Goal: Information Seeking & Learning: Learn about a topic

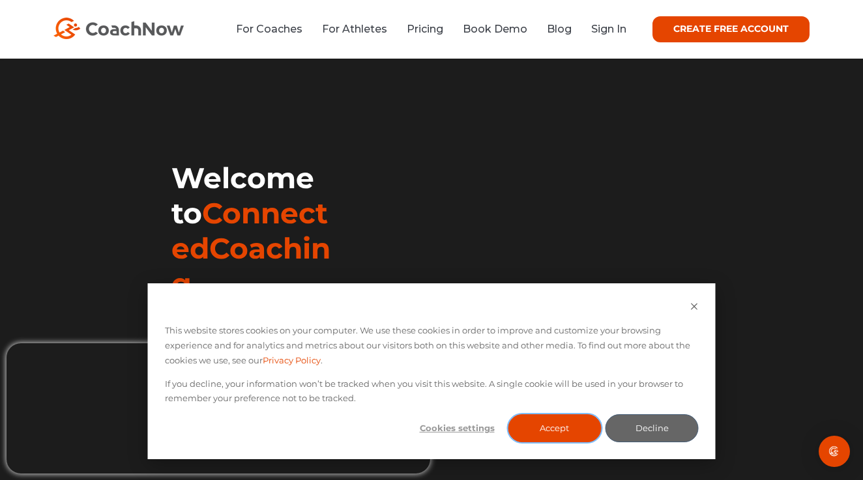
click at [572, 430] on button "Accept" at bounding box center [554, 428] width 93 height 28
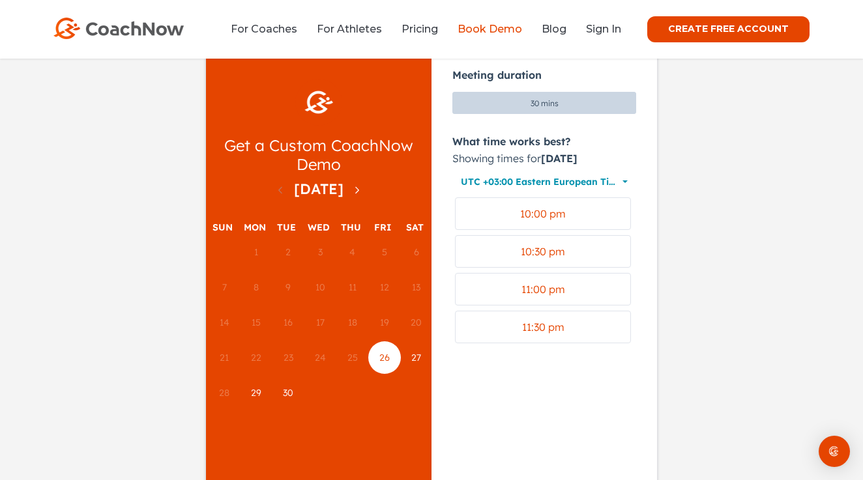
scroll to position [151, 0]
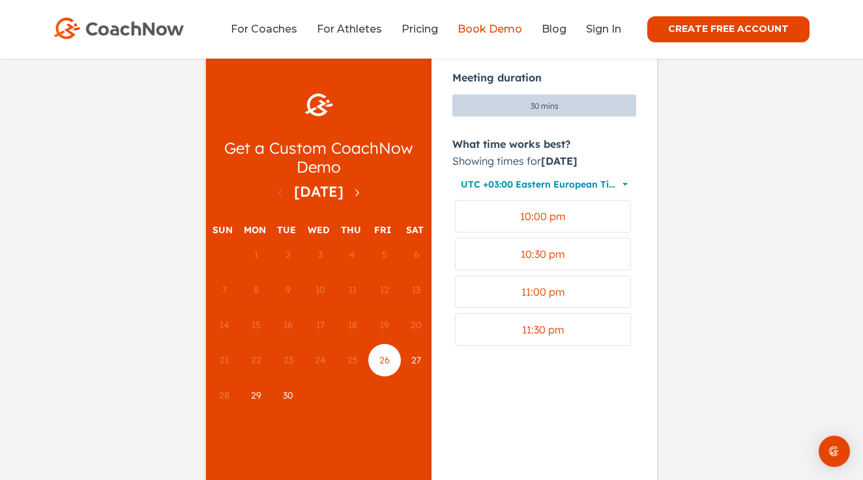
click at [420, 359] on span "27" at bounding box center [416, 361] width 10 height 12
click at [251, 395] on span "29" at bounding box center [256, 396] width 10 height 12
click at [388, 365] on span "26" at bounding box center [384, 361] width 10 height 12
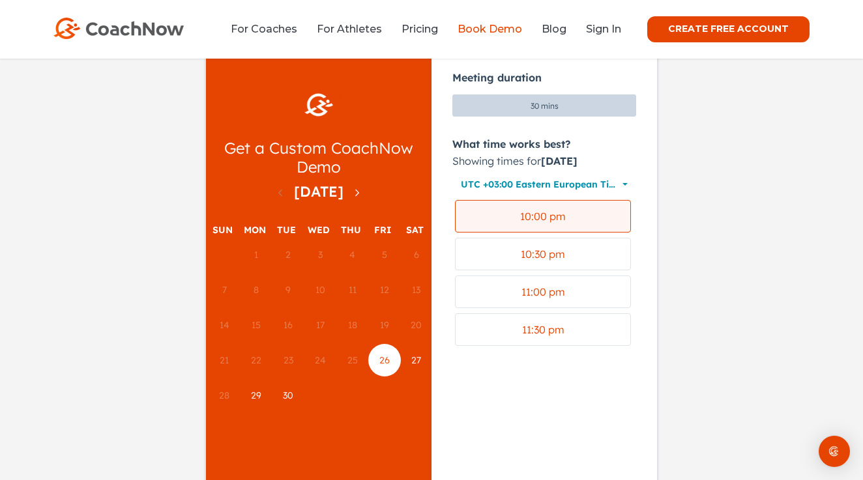
click at [566, 224] on div "10:00 pm" at bounding box center [543, 217] width 164 height 16
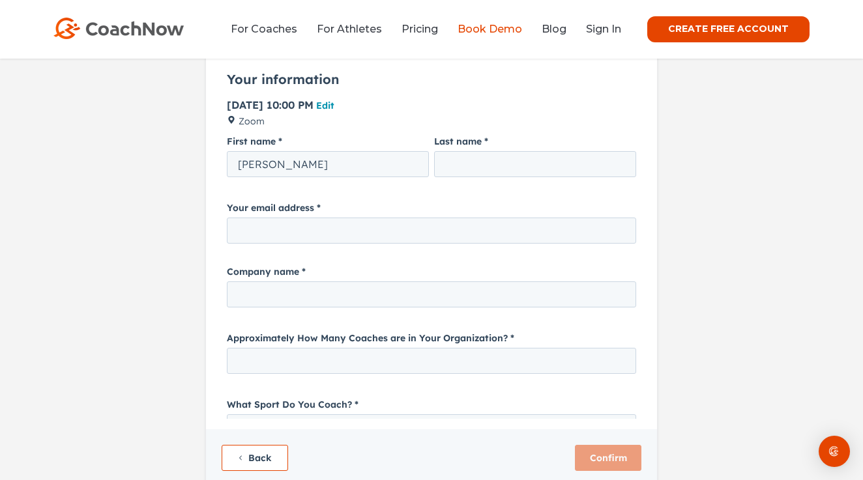
type input "Vladislav"
type input "Marinov"
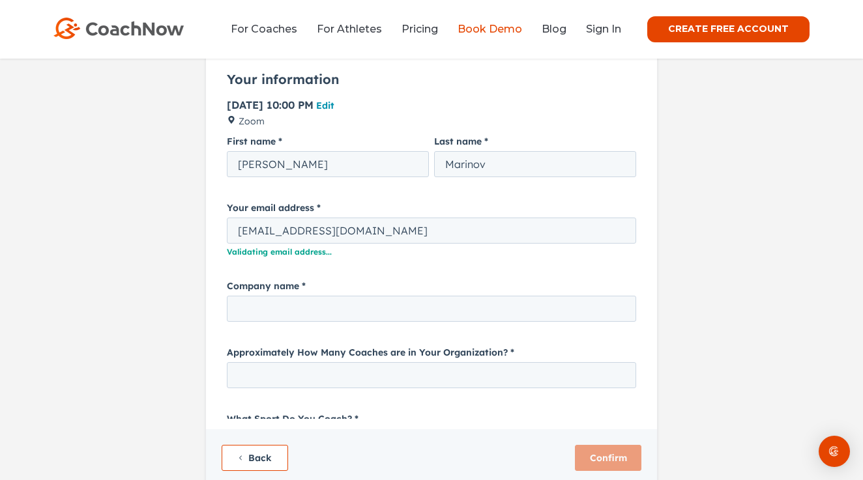
type input "vladymarinov1@gmail.com"
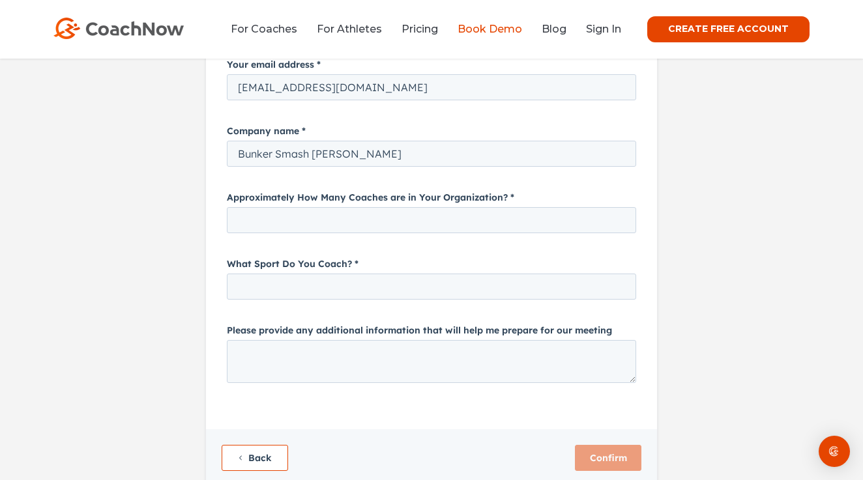
scroll to position [145, 0]
type input "Bunker Smash Vladislav Marinov"
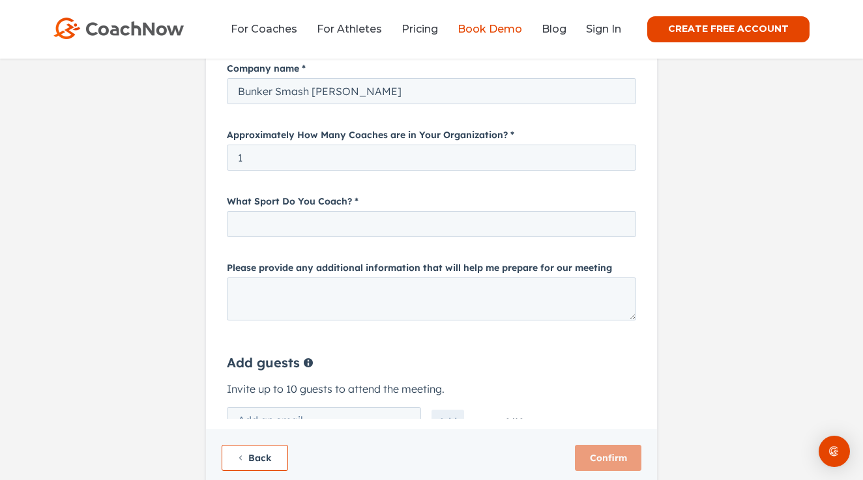
scroll to position [208, 0]
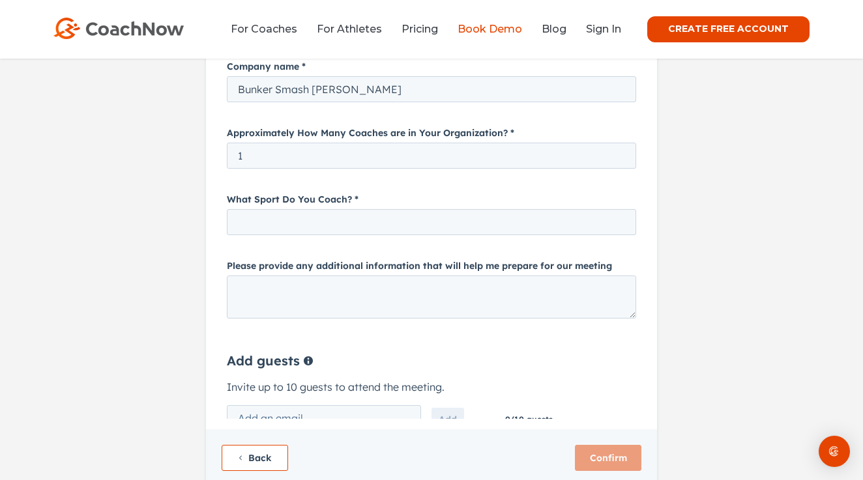
type input "1"
click at [355, 220] on input "What Sport Do You Coach?" at bounding box center [431, 222] width 409 height 26
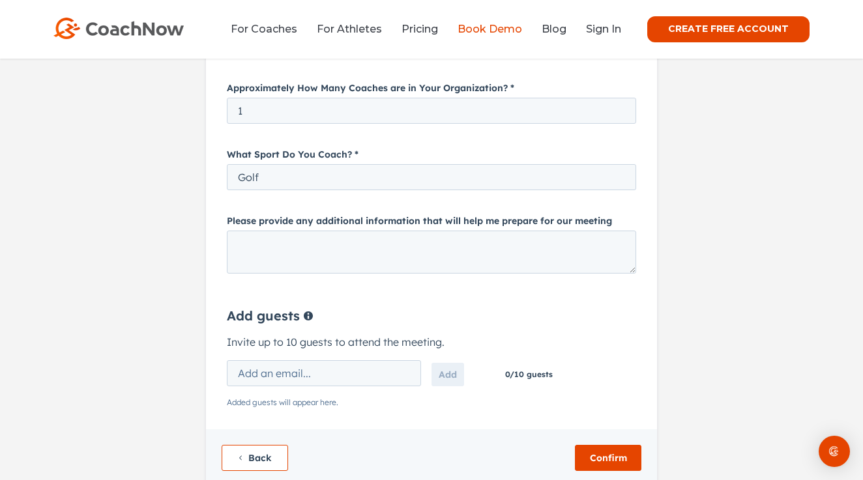
scroll to position [253, 0]
type input "Golf"
click at [320, 240] on textarea "Please provide any additional information that will help me prepare for our mee…" at bounding box center [431, 252] width 409 height 43
click at [217, 235] on form "First name Vladislav Last name Marinov Your email address vladymarinov1@gmail.c…" at bounding box center [431, 81] width 451 height 411
click at [606, 457] on i18n-string "Confirm" at bounding box center [608, 458] width 37 height 12
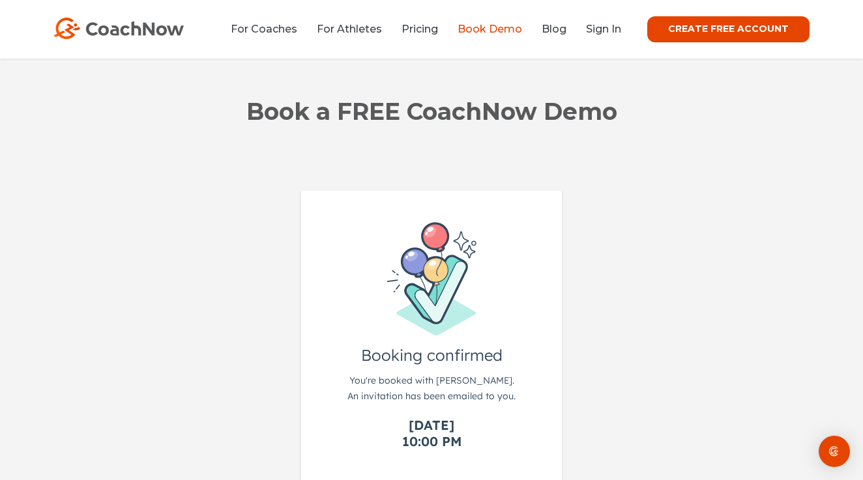
scroll to position [0, 0]
click at [265, 27] on link "For Coaches" at bounding box center [264, 29] width 66 height 12
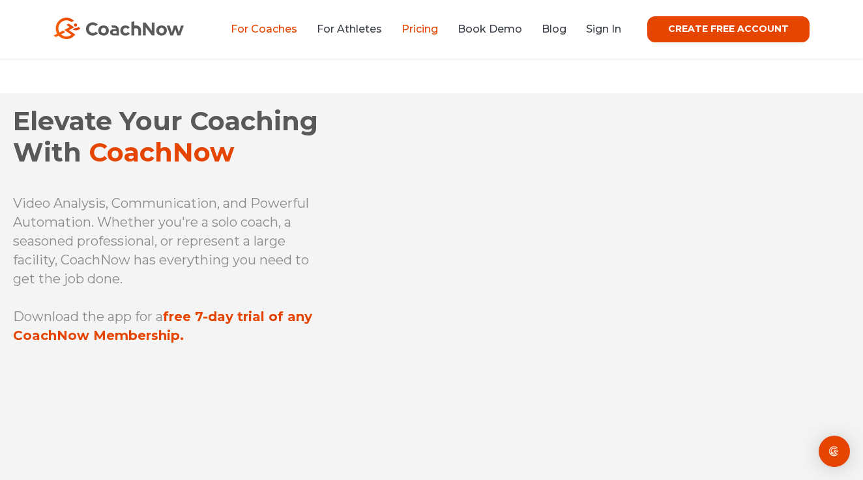
click at [426, 31] on link "Pricing" at bounding box center [419, 29] width 36 height 12
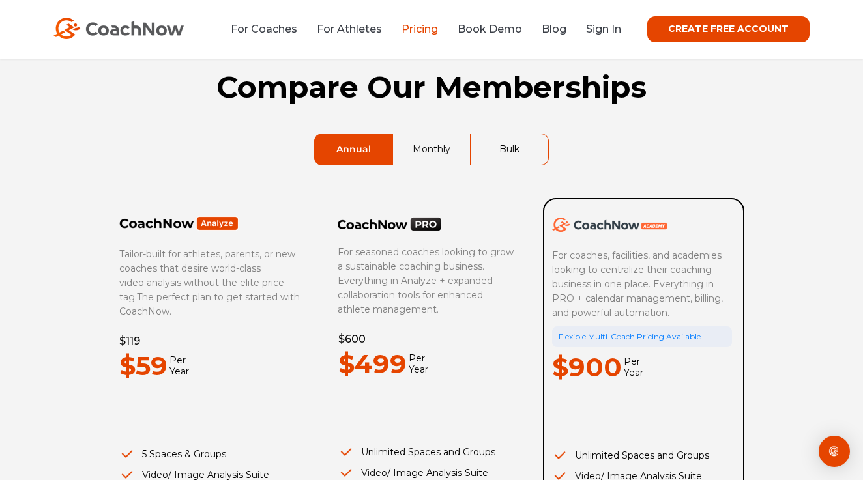
scroll to position [23, 0]
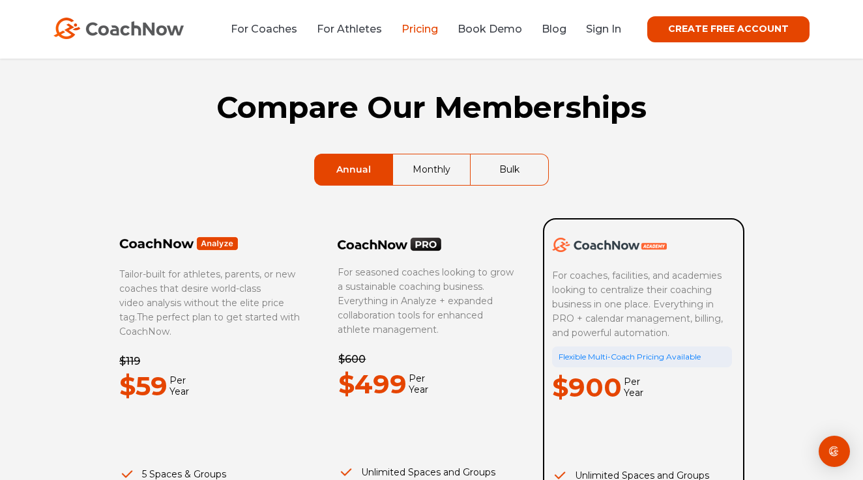
click at [447, 175] on link "Monthly" at bounding box center [431, 169] width 77 height 31
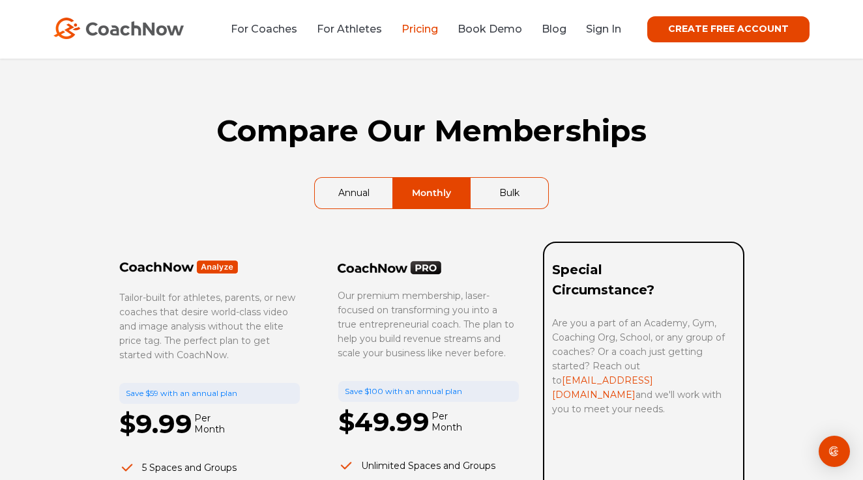
scroll to position [0, 0]
click at [510, 195] on link "Bulk" at bounding box center [509, 193] width 78 height 31
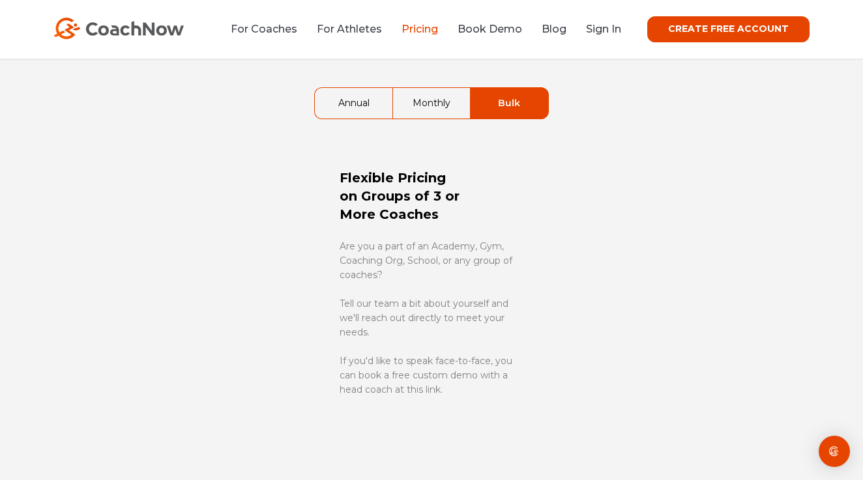
scroll to position [88, 0]
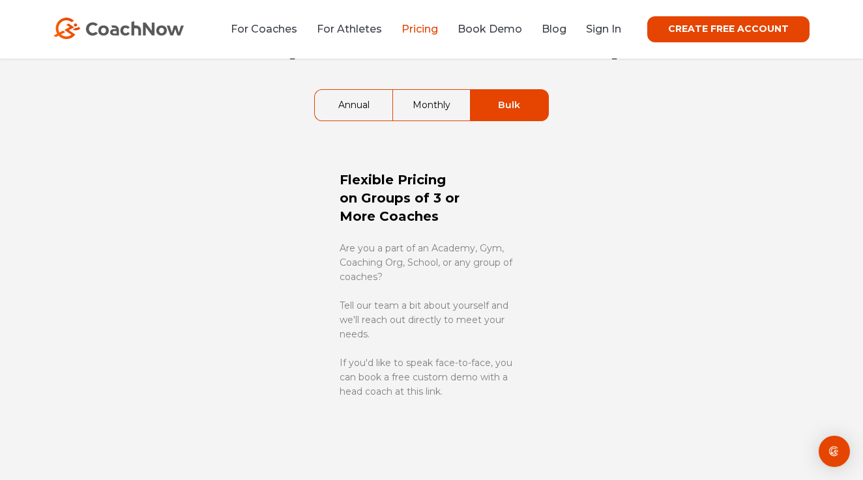
click at [414, 108] on link "Monthly" at bounding box center [431, 105] width 77 height 31
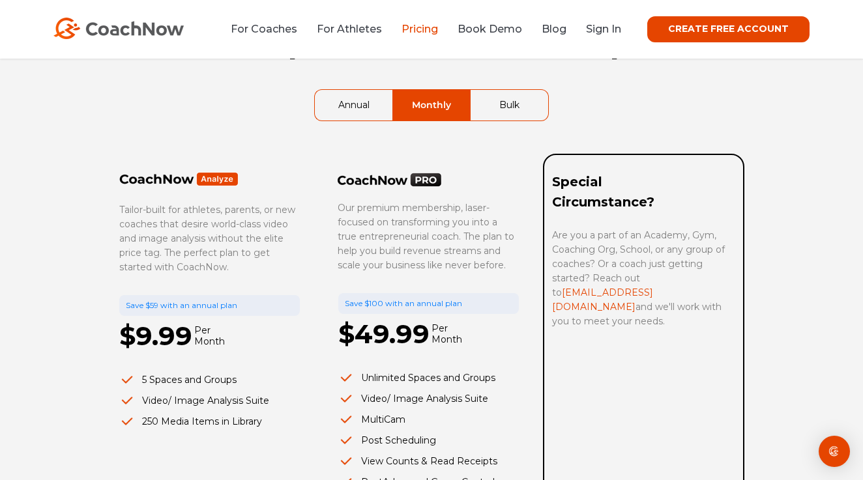
click at [369, 108] on link "Annual" at bounding box center [354, 105] width 78 height 31
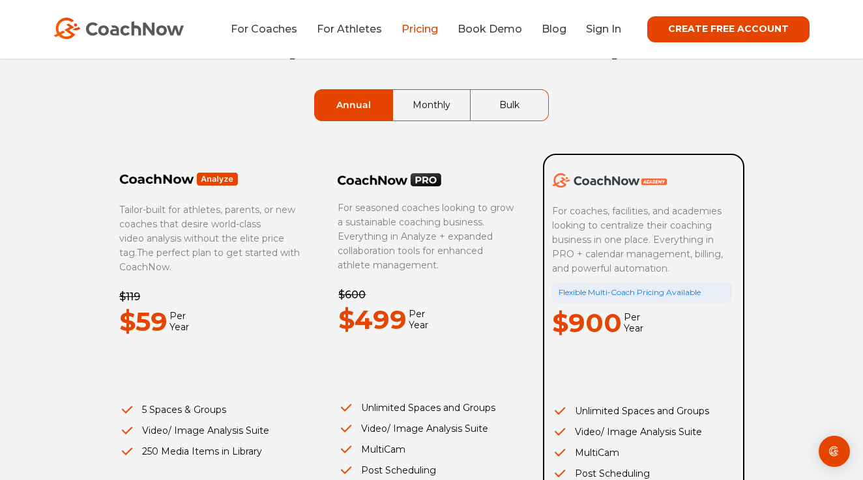
click at [412, 104] on link "Monthly" at bounding box center [431, 105] width 77 height 31
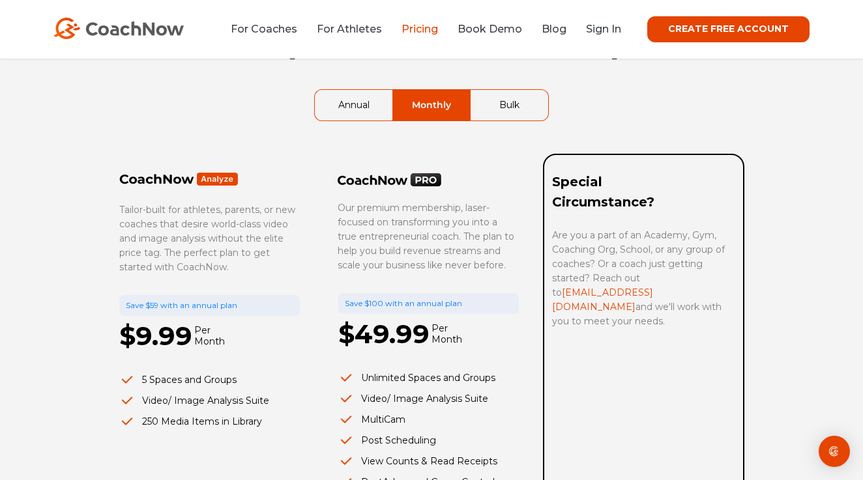
click at [363, 107] on link "Annual" at bounding box center [354, 105] width 78 height 31
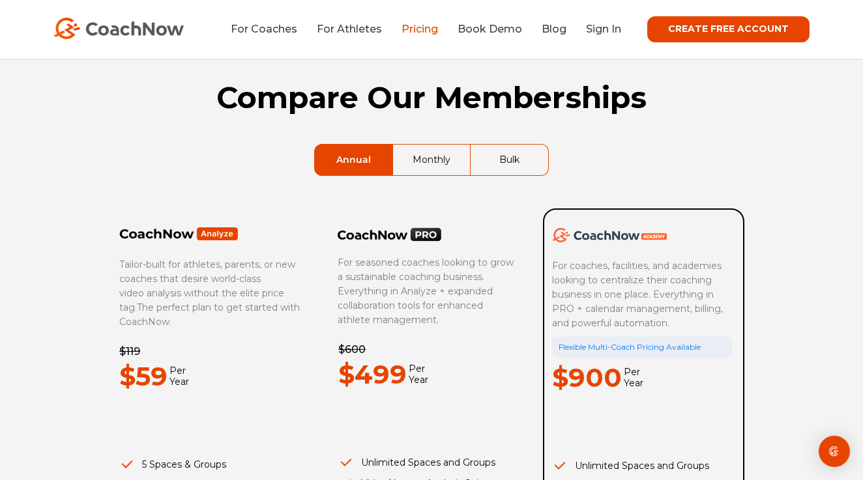
scroll to position [62, 0]
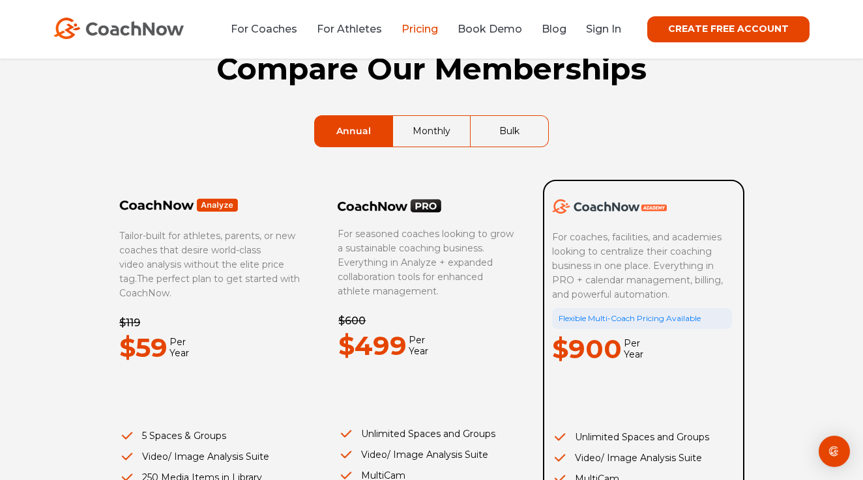
click at [358, 36] on li "For Athletes" at bounding box center [349, 29] width 85 height 16
click at [358, 29] on link "For Athletes" at bounding box center [349, 29] width 65 height 12
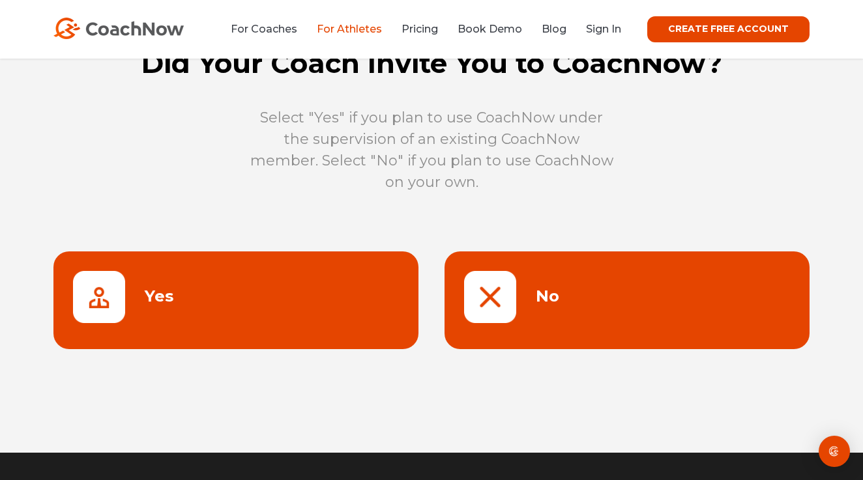
scroll to position [69, 0]
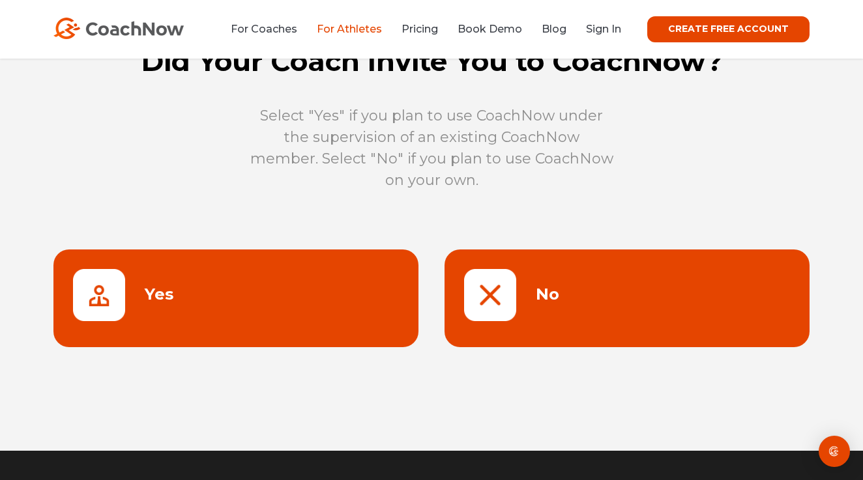
click at [326, 254] on link at bounding box center [235, 299] width 365 height 98
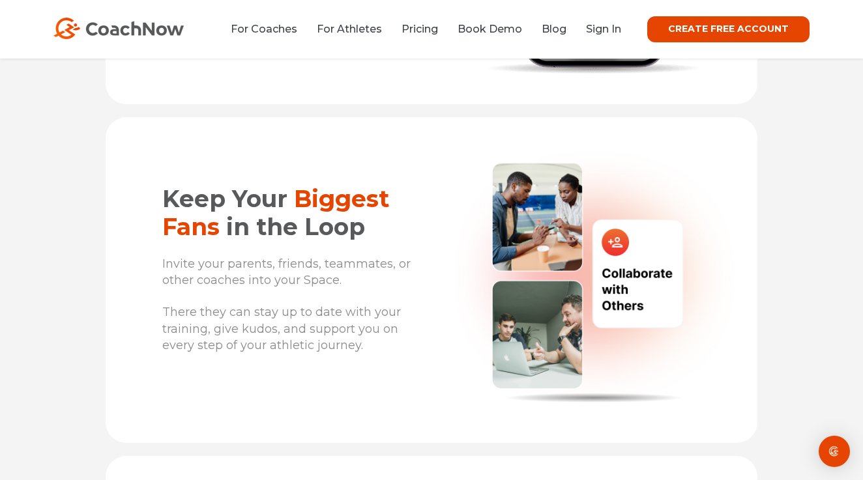
scroll to position [2944, 0]
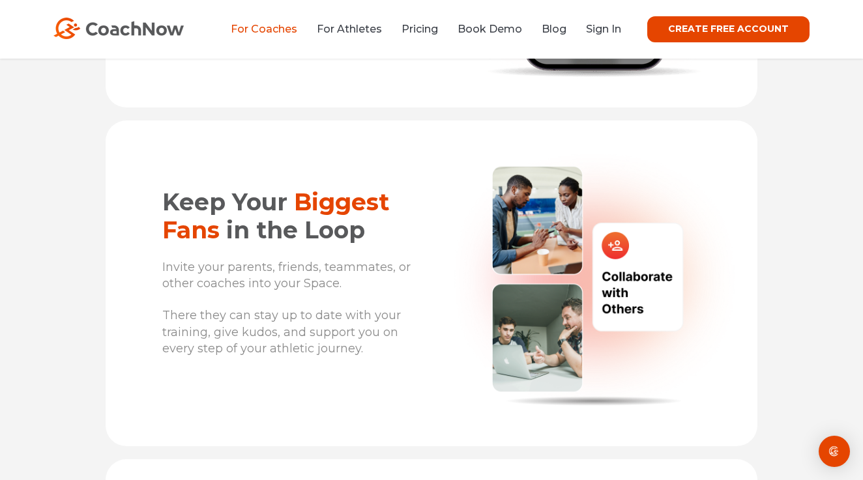
click at [244, 30] on link "For Coaches" at bounding box center [264, 29] width 66 height 12
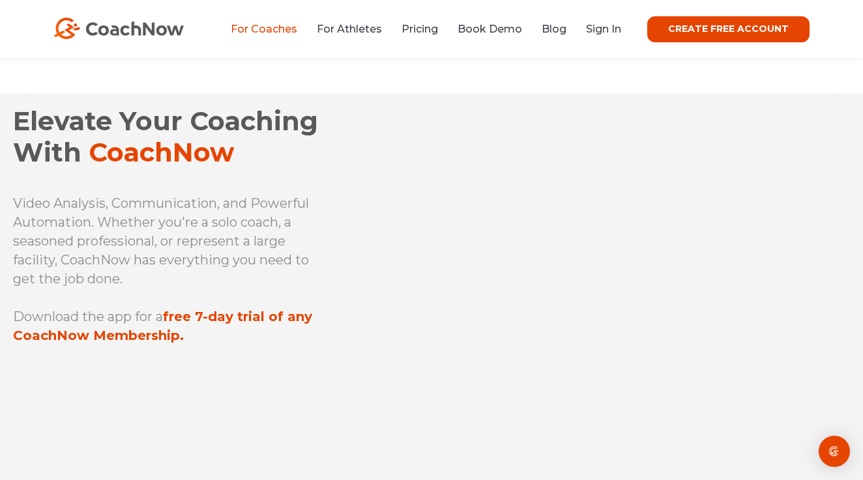
click at [352, 270] on div "Elevate Your Coaching With CoachNow Video Analysis, Communication, and Powerful…" at bounding box center [197, 260] width 368 height 334
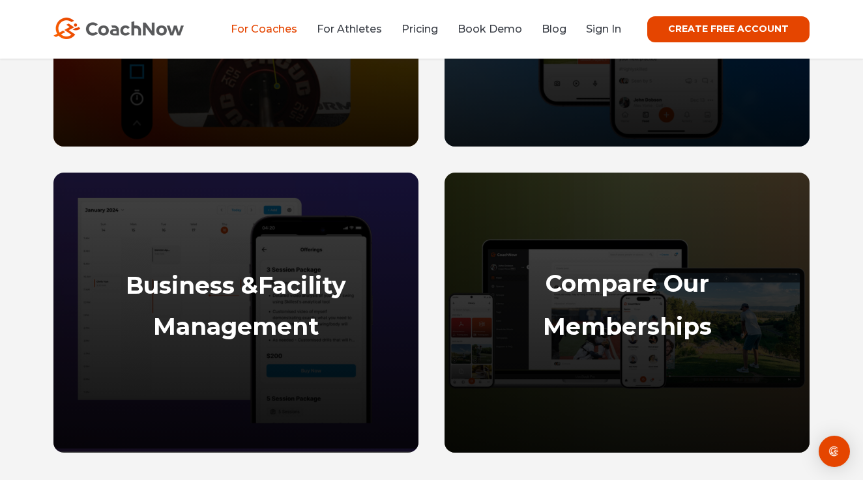
scroll to position [816, 0]
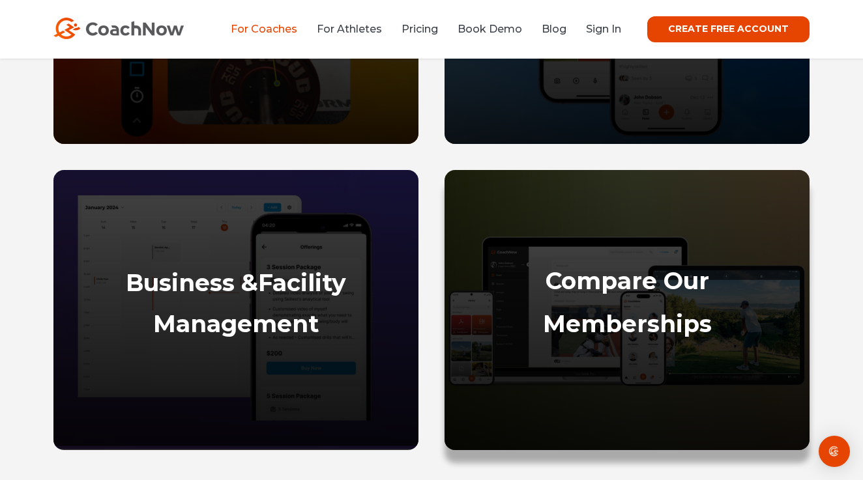
click at [560, 318] on strong "Memberships" at bounding box center [627, 324] width 169 height 29
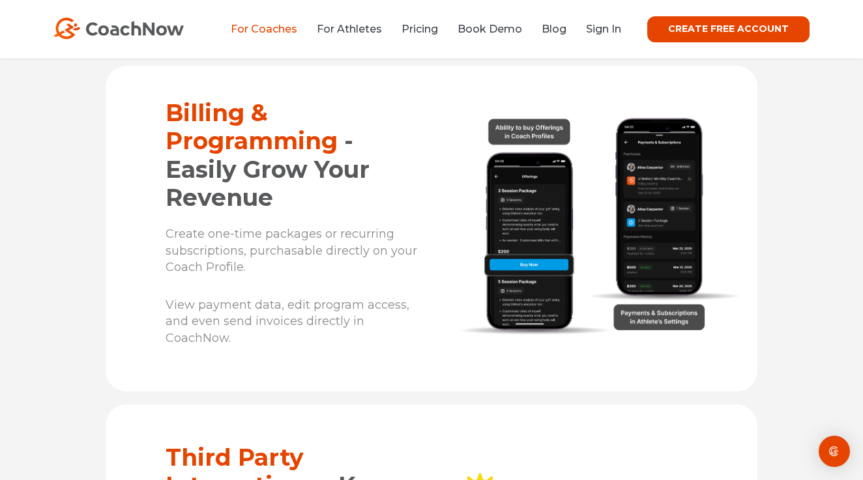
scroll to position [7905, 0]
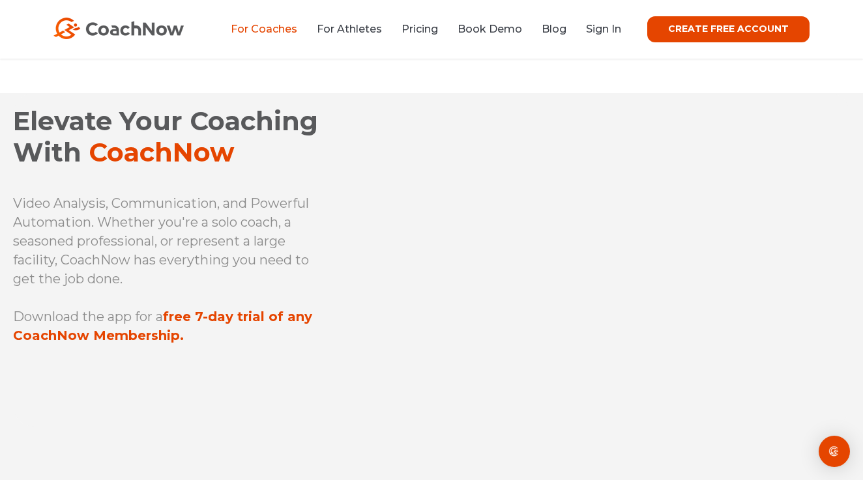
scroll to position [0, 0]
